Goal: Navigation & Orientation: Understand site structure

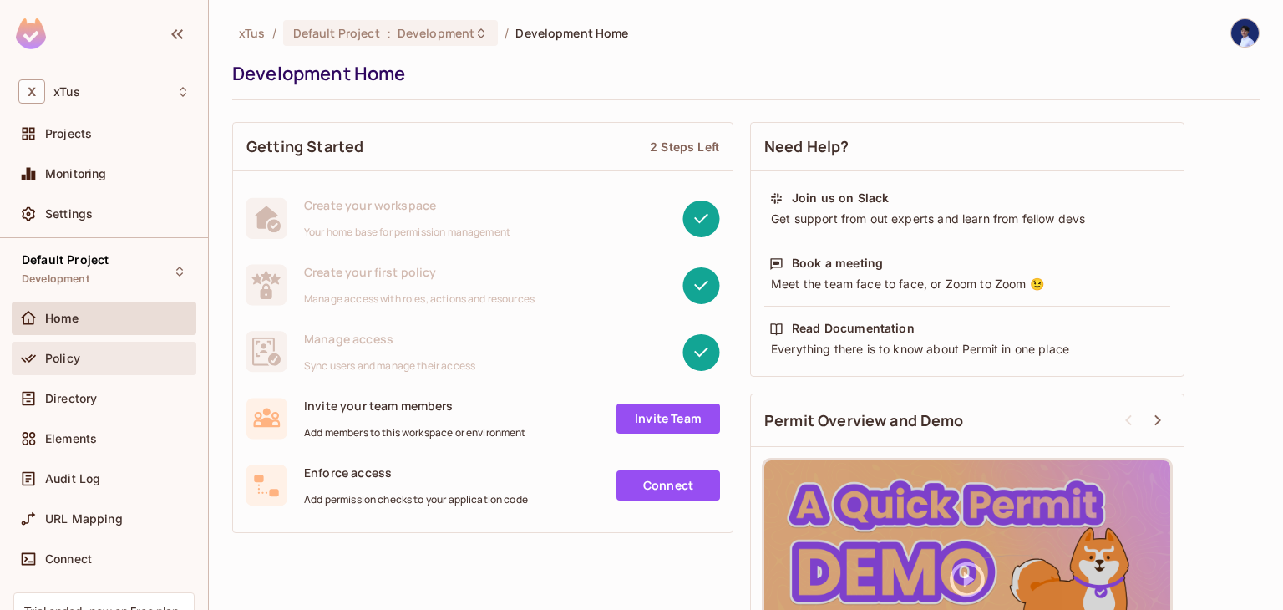
click at [94, 373] on div "Policy" at bounding box center [104, 358] width 185 height 33
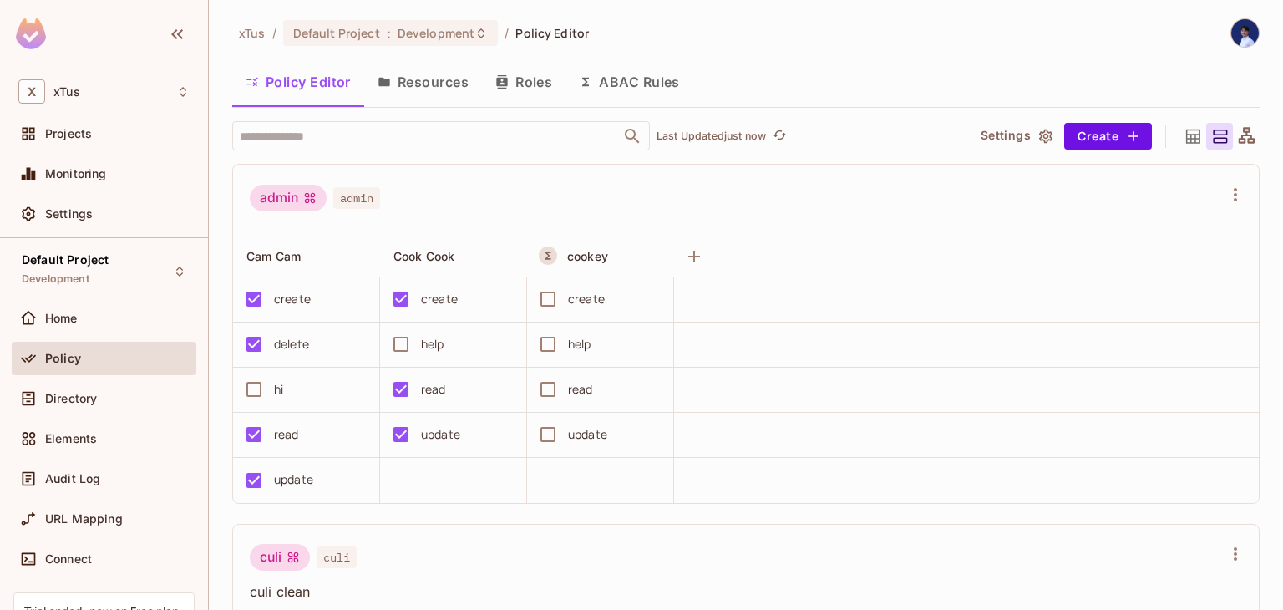
click at [404, 74] on button "Resources" at bounding box center [423, 82] width 118 height 42
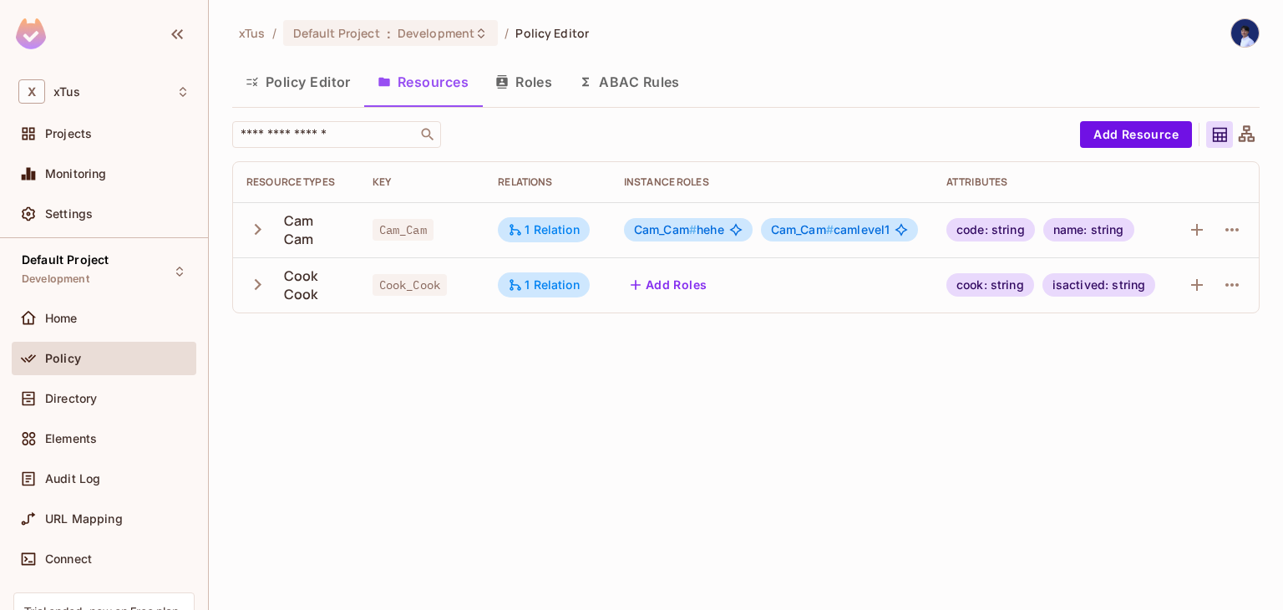
click at [517, 85] on button "Roles" at bounding box center [524, 82] width 84 height 42
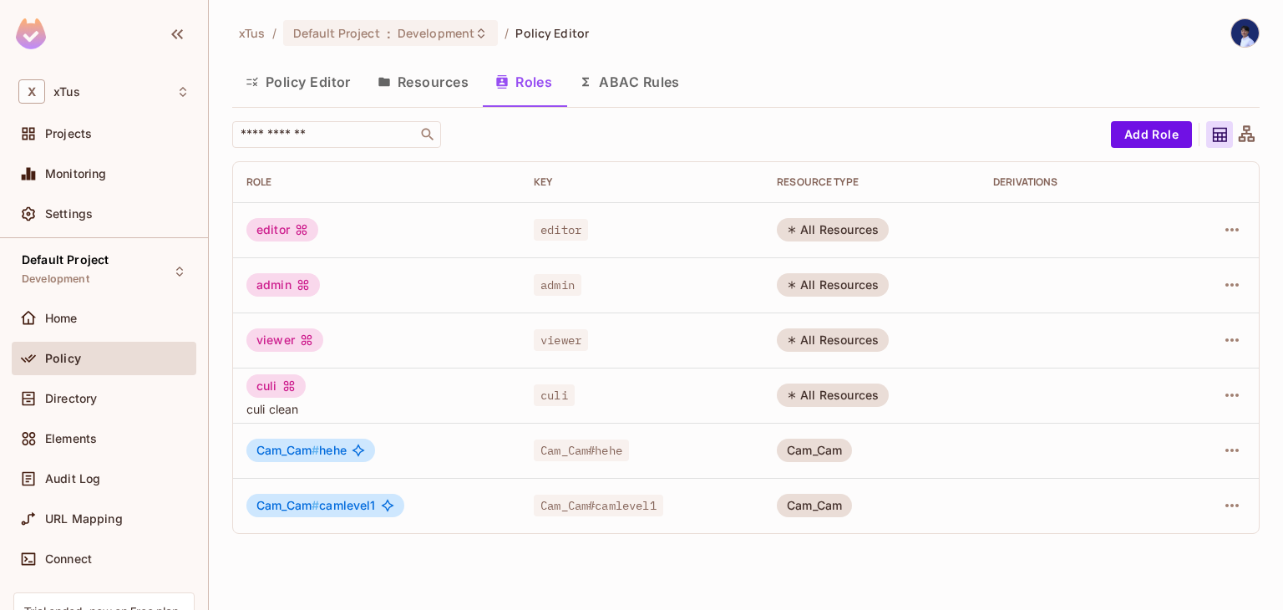
click at [596, 81] on button "ABAC Rules" at bounding box center [630, 82] width 128 height 42
